Goal: Task Accomplishment & Management: Manage account settings

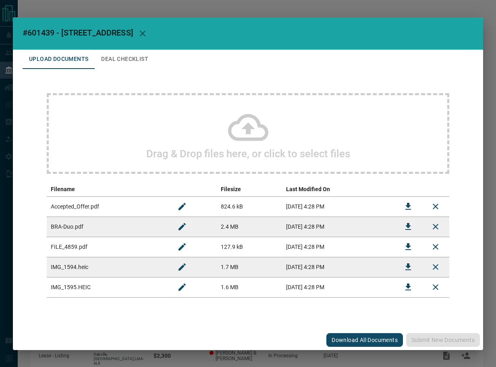
click at [48, 31] on span "#601439 - [STREET_ADDRESS]" at bounding box center [78, 33] width 110 height 10
copy span "601439"
click at [411, 203] on icon "Download" at bounding box center [408, 206] width 10 height 10
click at [404, 240] on button "Download" at bounding box center [407, 246] width 19 height 19
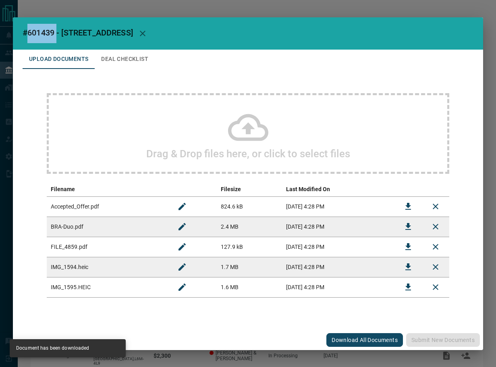
click at [139, 66] on button "Deal Checklist" at bounding box center [125, 59] width 60 height 19
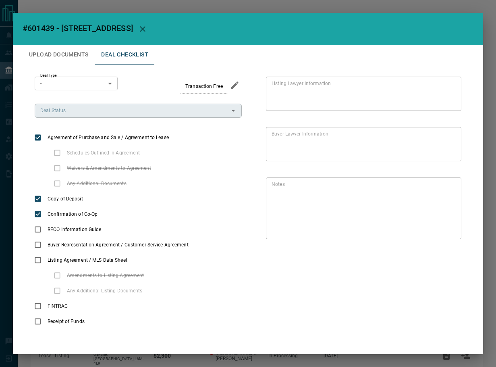
click at [86, 108] on input "Deal Status" at bounding box center [131, 110] width 189 height 9
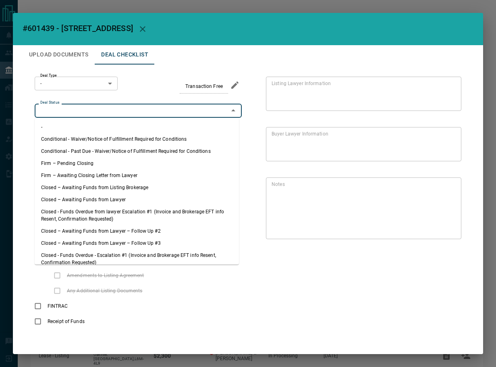
click at [70, 159] on li "Firm – Pending Closing" at bounding box center [137, 163] width 204 height 12
type input "**********"
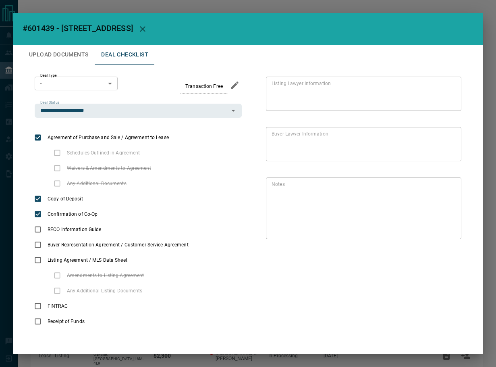
click at [72, 86] on body "Lead Transfers Leads Deals Listings Campaigns Quota Rules Agent Quotas Admin Mo…" at bounding box center [248, 228] width 496 height 456
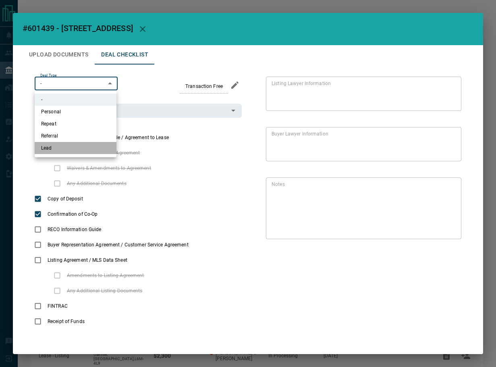
click at [57, 151] on li "Lead" at bounding box center [76, 148] width 82 height 12
type input "*"
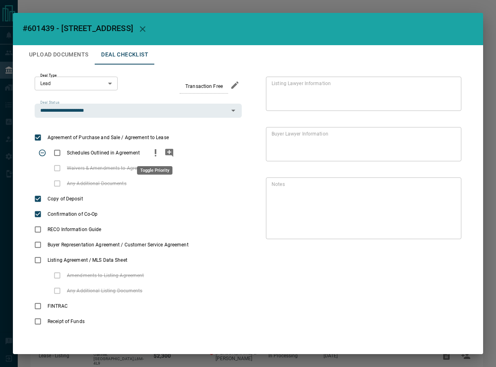
click at [153, 151] on icon "priority" at bounding box center [156, 153] width 10 height 10
click at [167, 153] on icon "add note" at bounding box center [169, 153] width 8 height 8
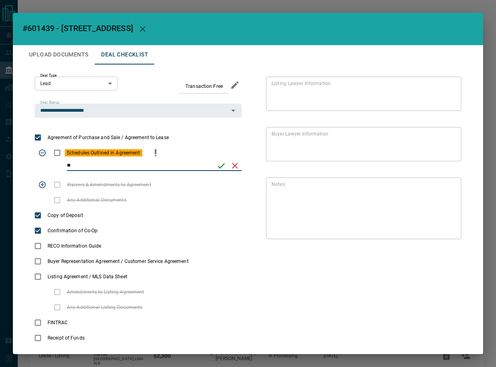
type input "*"
type input "**********"
click at [221, 159] on button "save" at bounding box center [221, 166] width 14 height 14
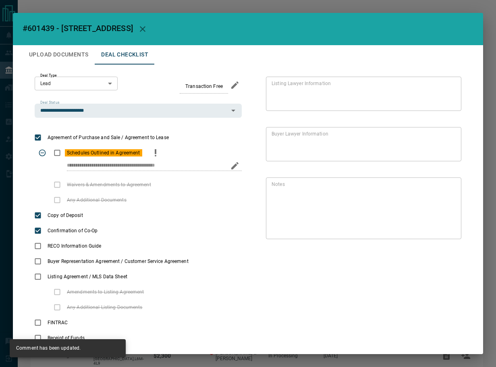
click at [48, 54] on button "Upload Documents" at bounding box center [59, 54] width 72 height 19
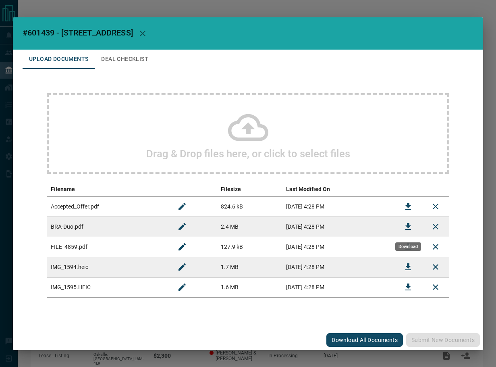
click at [407, 230] on icon "Download" at bounding box center [408, 227] width 10 height 10
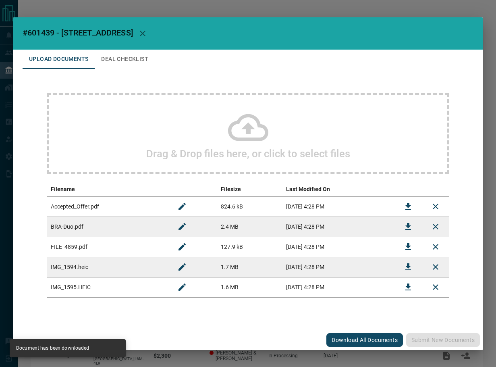
click at [115, 58] on button "Deal Checklist" at bounding box center [125, 59] width 60 height 19
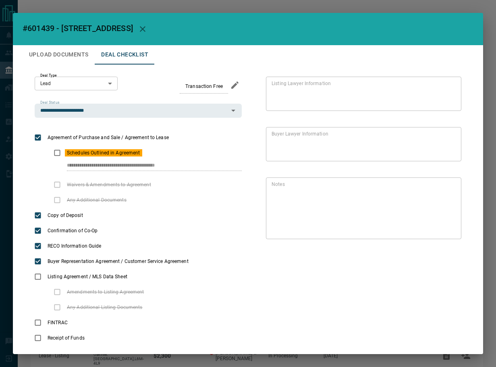
click at [84, 58] on button "Upload Documents" at bounding box center [59, 54] width 72 height 19
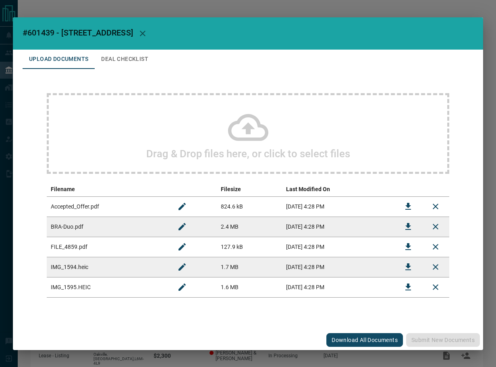
click at [149, 125] on div "Drag & Drop files here, or click to select files" at bounding box center [248, 133] width 403 height 81
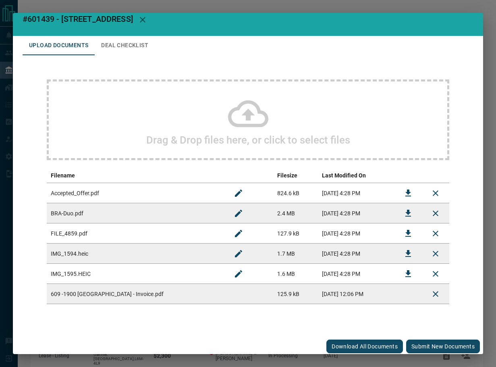
scroll to position [12, 0]
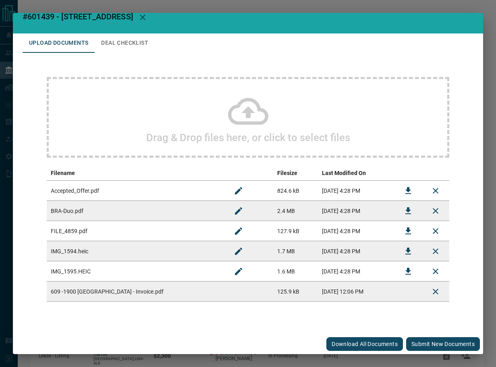
click at [423, 344] on button "Submit new documents" at bounding box center [443, 344] width 74 height 14
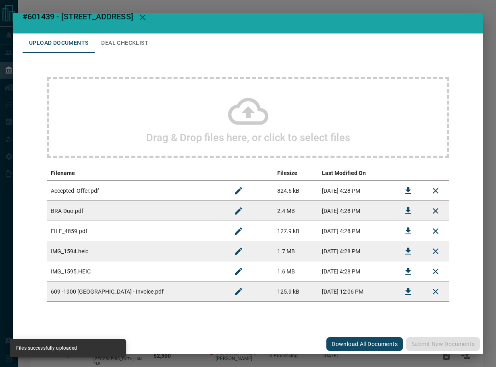
click at [112, 38] on button "Deal Checklist" at bounding box center [125, 42] width 60 height 19
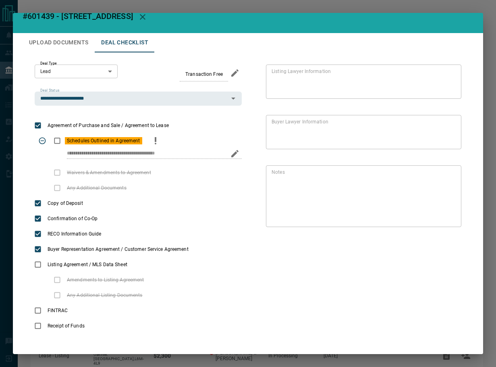
click at [219, 157] on div "**********" at bounding box center [138, 149] width 207 height 32
click at [53, 155] on div "**********" at bounding box center [138, 156] width 207 height 17
